Goal: Task Accomplishment & Management: Use online tool/utility

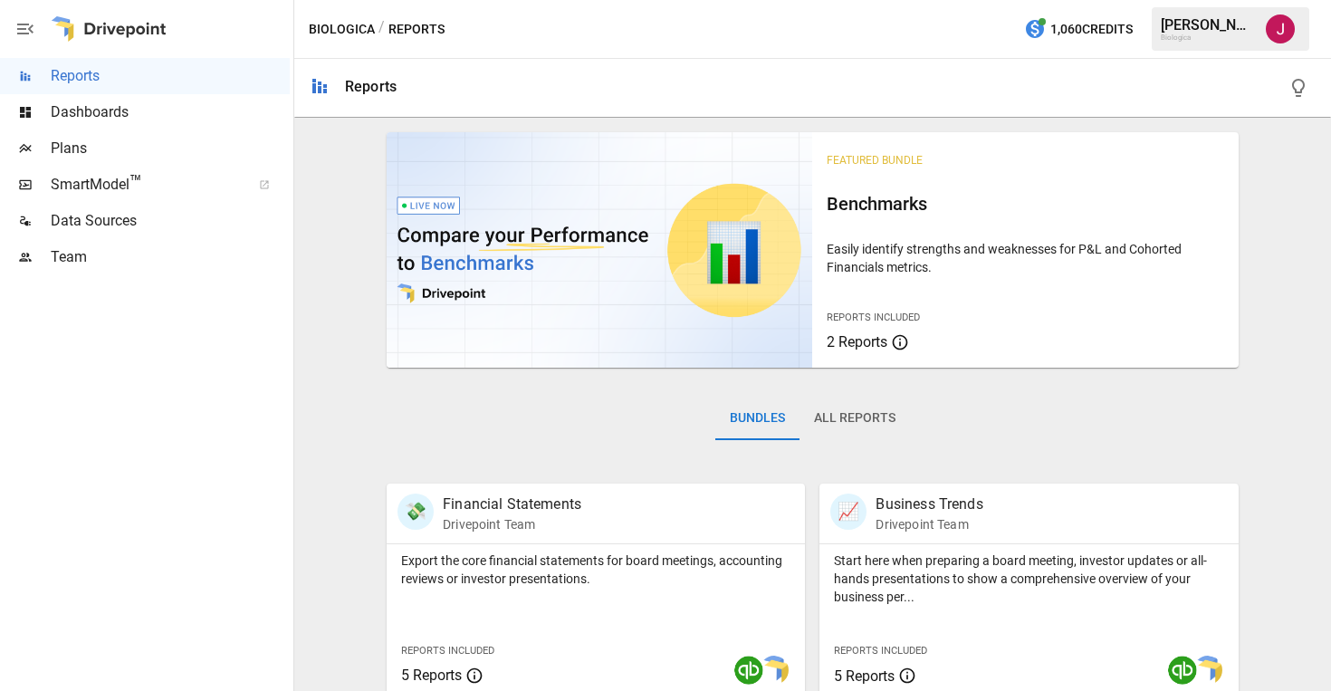
click at [138, 150] on span "Plans" at bounding box center [170, 149] width 239 height 22
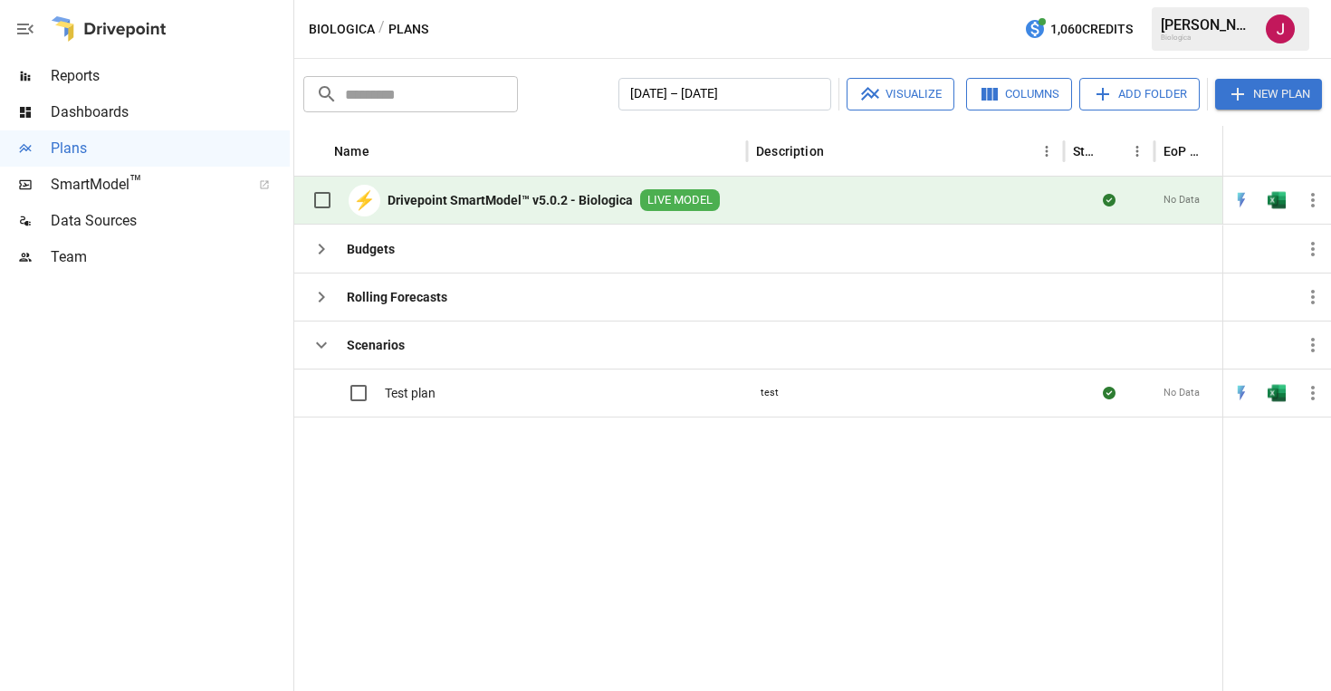
click at [558, 198] on b "Drivepoint SmartModel™ v5.0.2 - Biologica" at bounding box center [510, 200] width 245 height 18
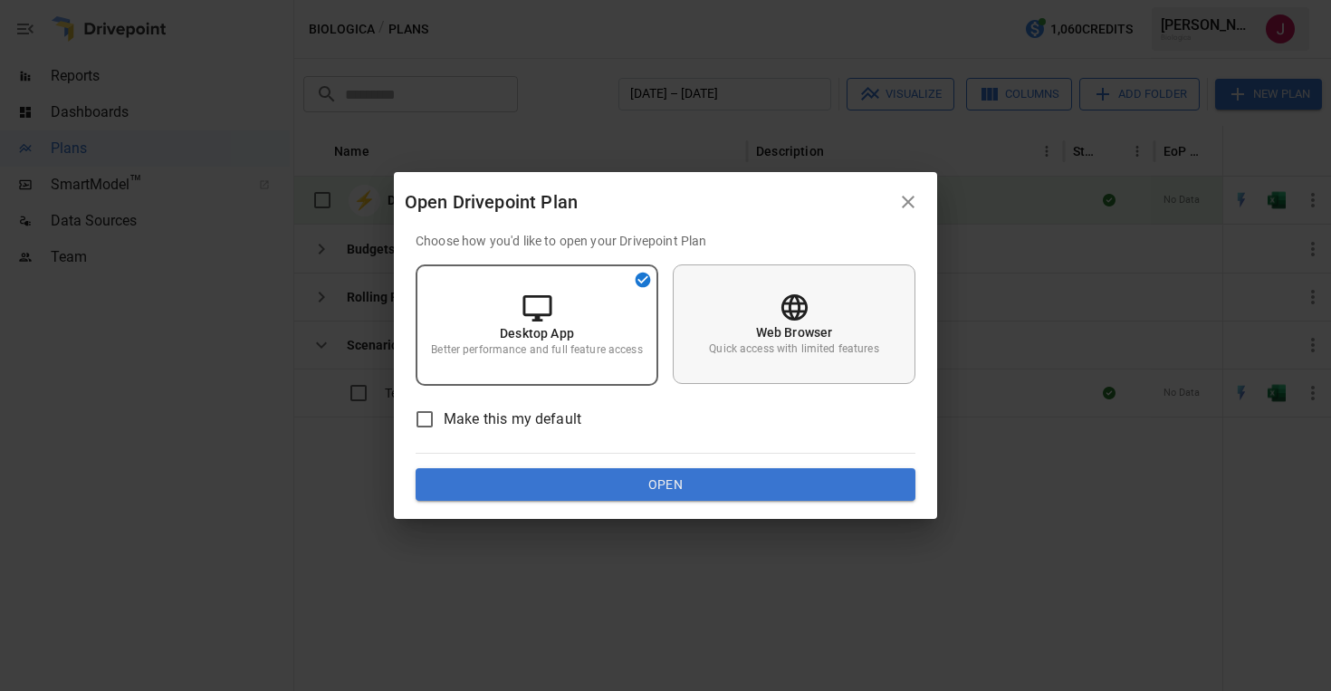
click at [787, 330] on p "Web Browser" at bounding box center [794, 332] width 77 height 18
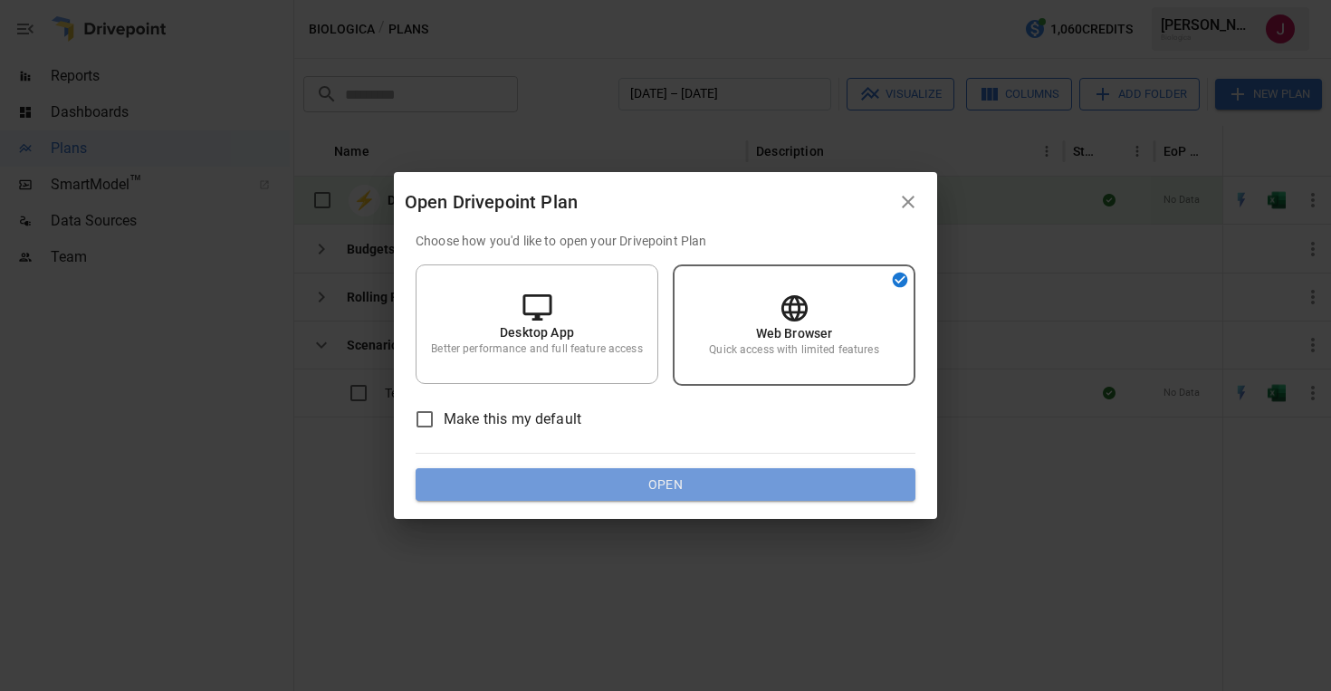
click at [701, 496] on button "Open" at bounding box center [666, 484] width 500 height 33
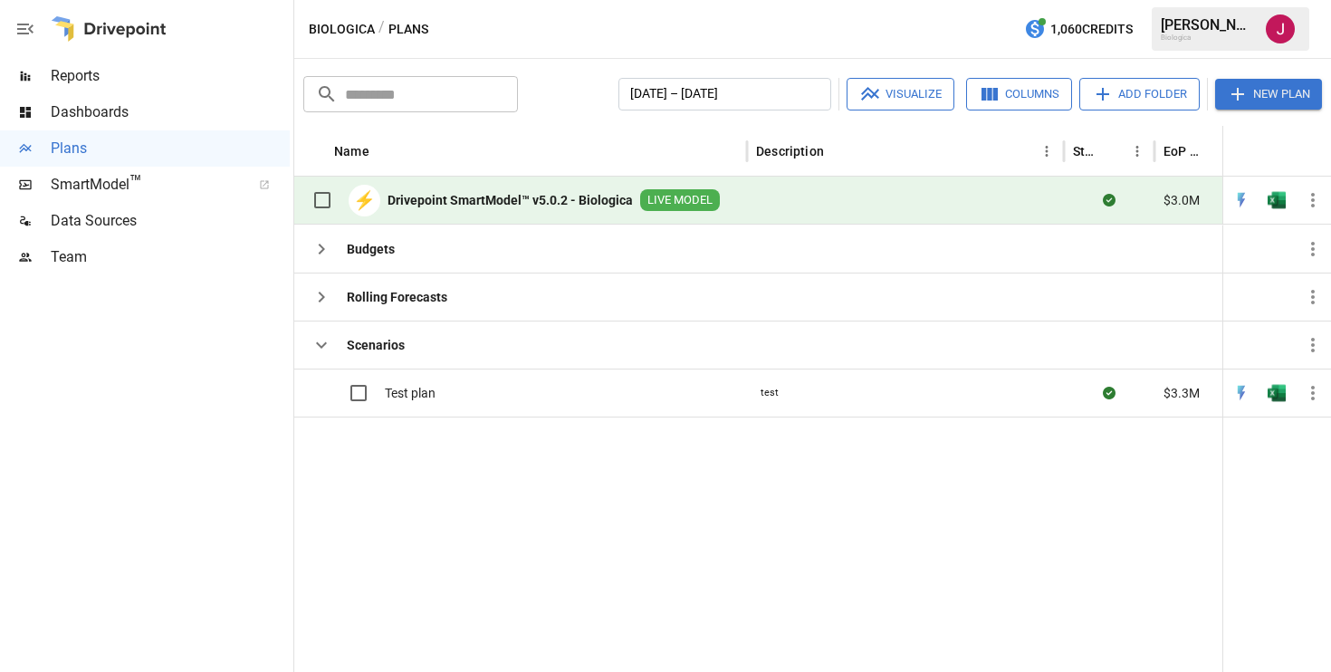
click at [596, 192] on b "Drivepoint SmartModel™ v5.0.2 - Biologica" at bounding box center [510, 200] width 245 height 18
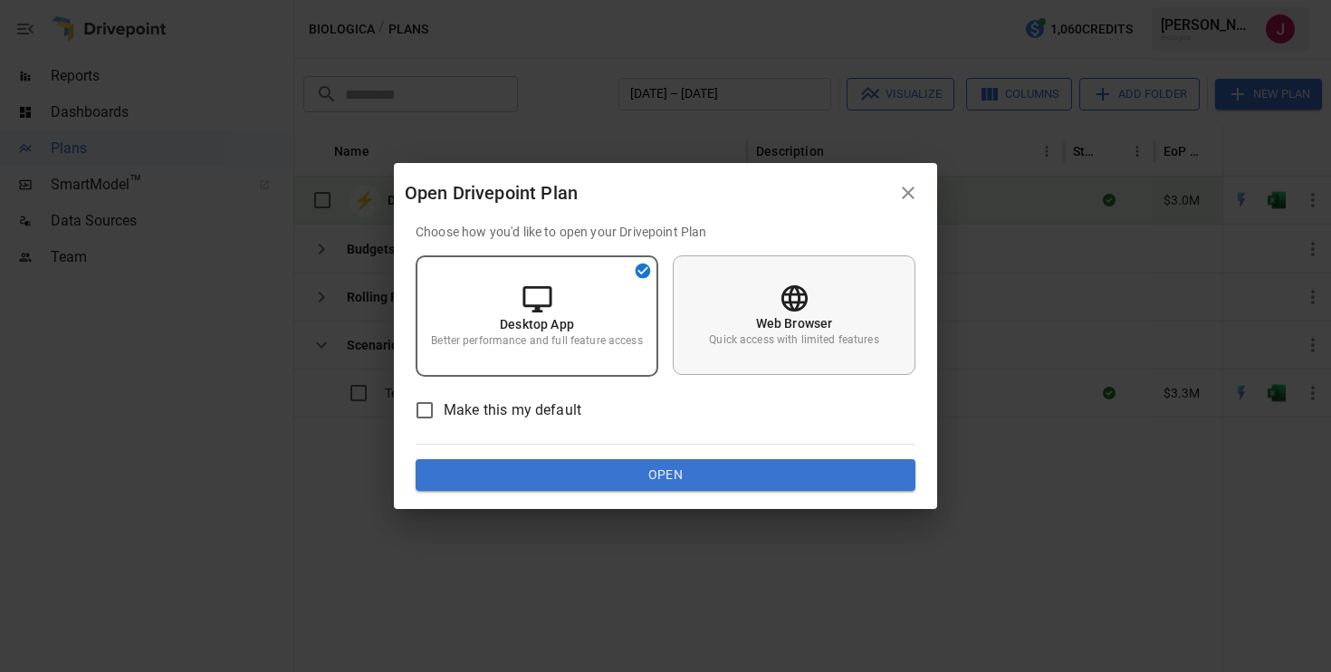
click at [802, 296] on icon at bounding box center [795, 299] width 32 height 32
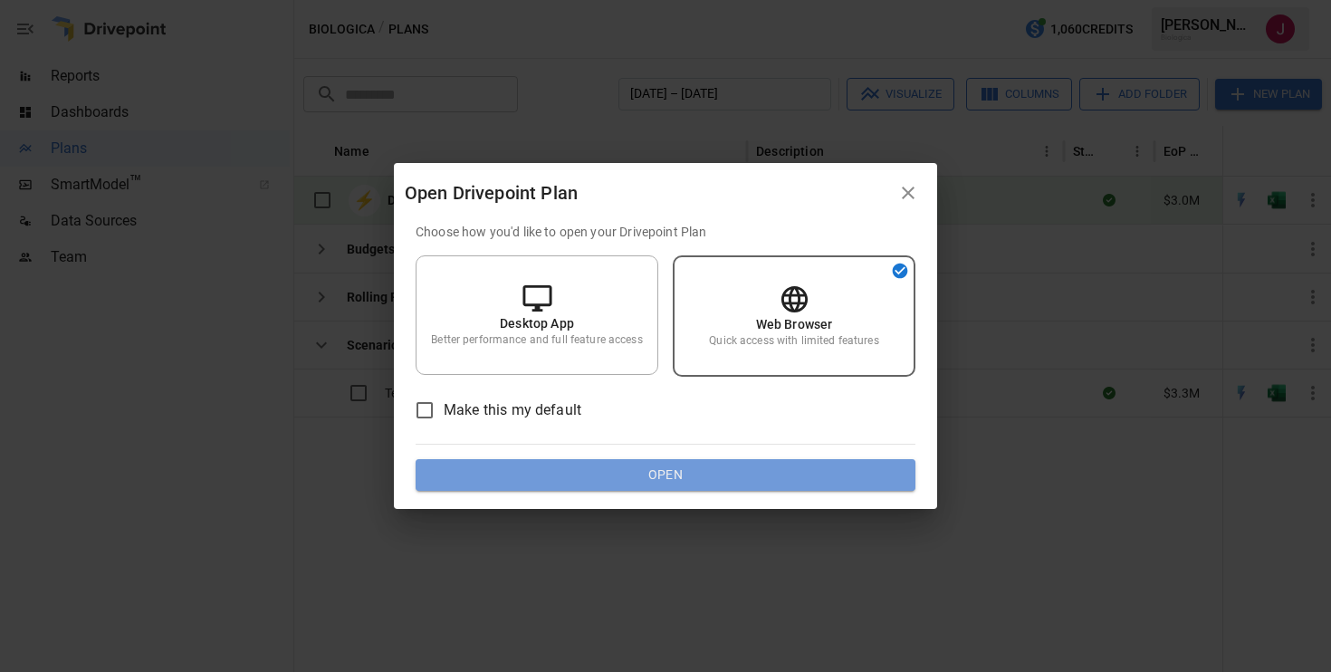
click at [687, 471] on button "Open" at bounding box center [666, 475] width 500 height 33
